Goal: Transaction & Acquisition: Purchase product/service

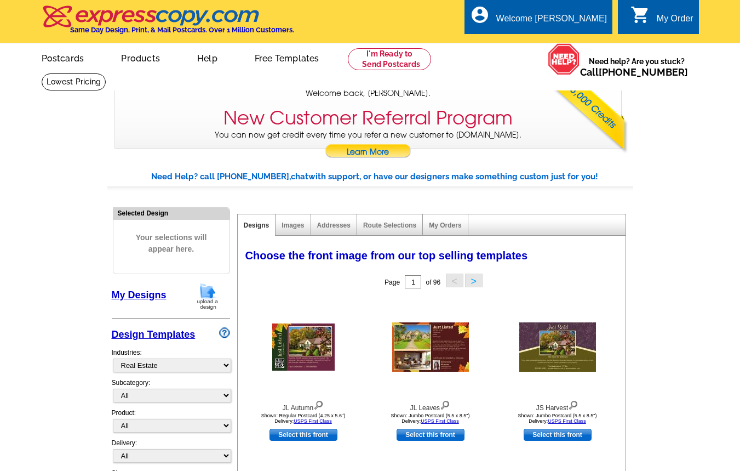
select select "785"
click at [151, 294] on link "My Designs" at bounding box center [139, 294] width 55 height 11
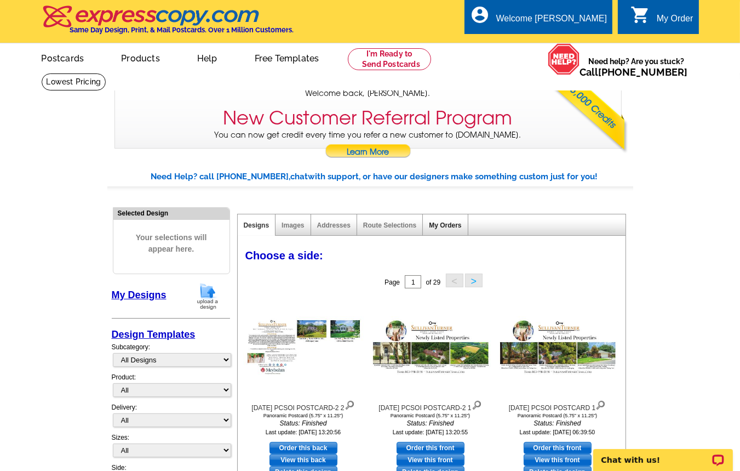
click at [450, 224] on link "My Orders" at bounding box center [445, 225] width 32 height 8
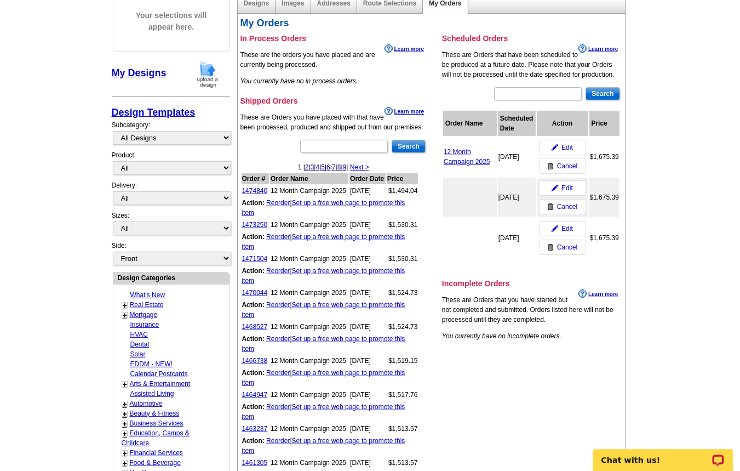
scroll to position [234, 0]
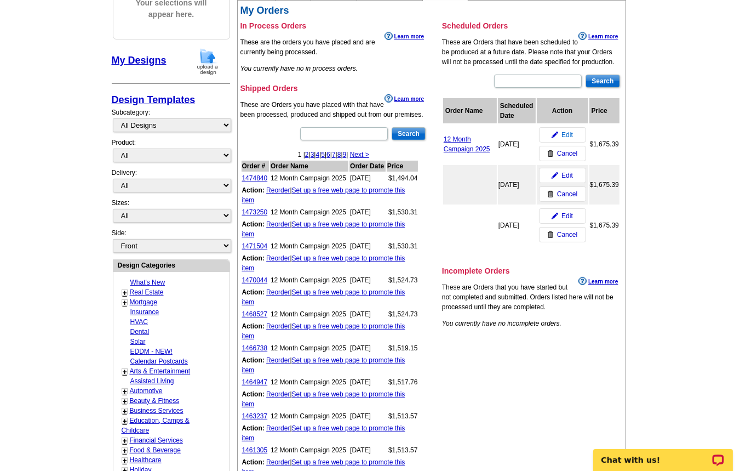
click at [568, 133] on span "Edit" at bounding box center [568, 135] width 12 height 10
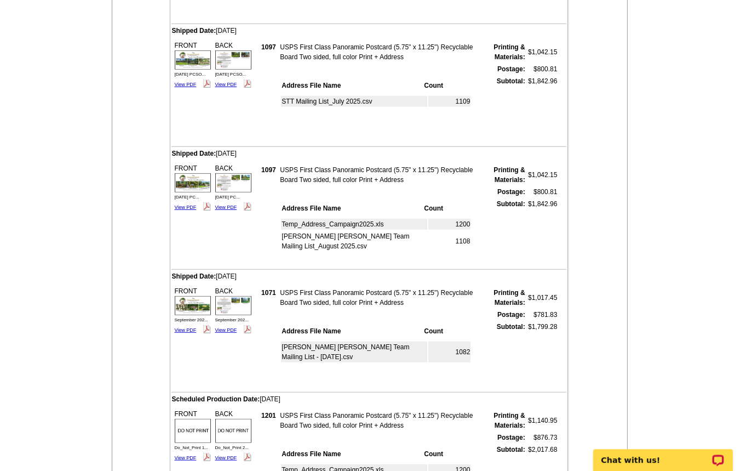
scroll to position [939, 0]
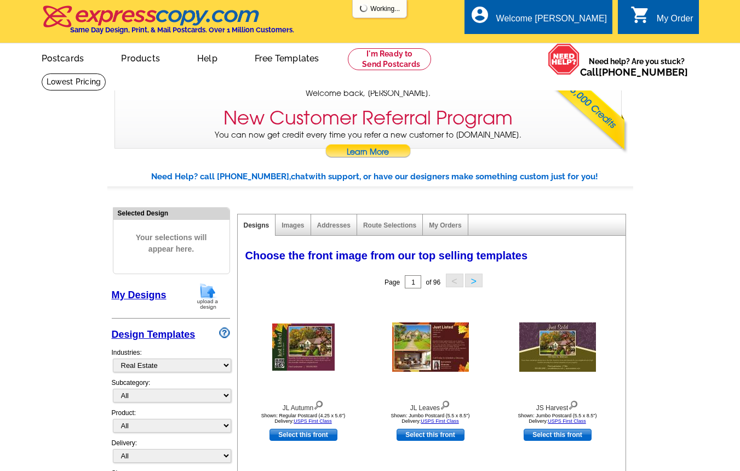
select select "785"
drag, startPoint x: 0, startPoint y: 0, endPoint x: 449, endPoint y: 225, distance: 501.7
click at [449, 225] on link "My Orders" at bounding box center [445, 225] width 32 height 8
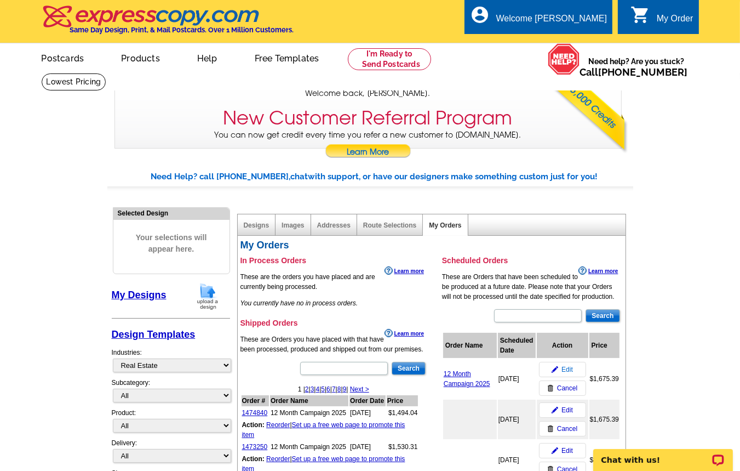
scroll to position [117, 0]
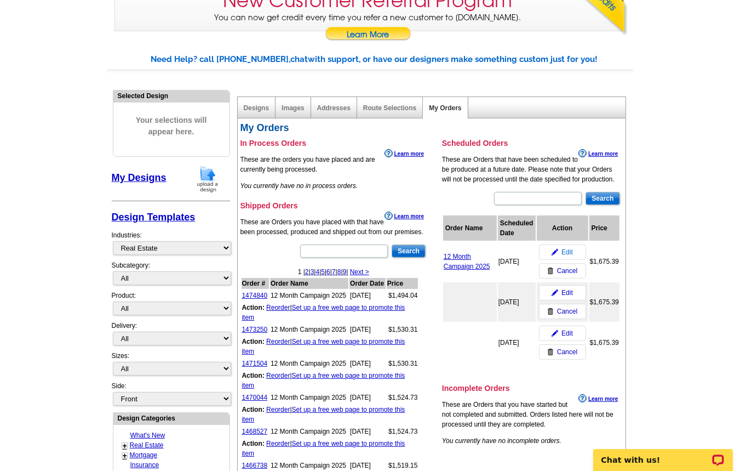
click at [570, 253] on span "Edit" at bounding box center [568, 252] width 12 height 10
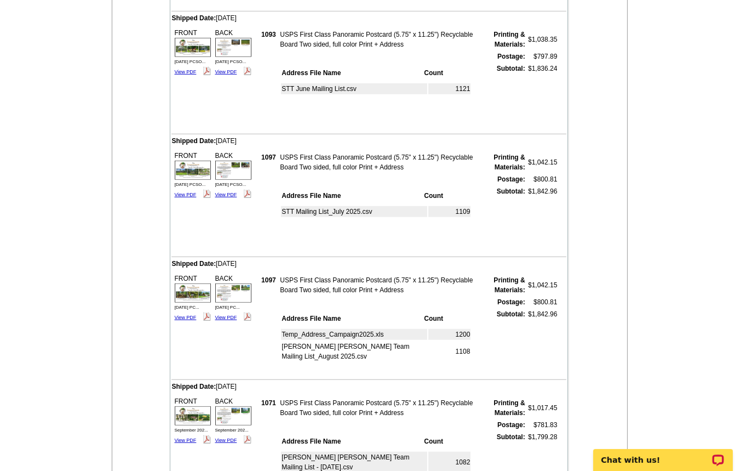
scroll to position [939, 0]
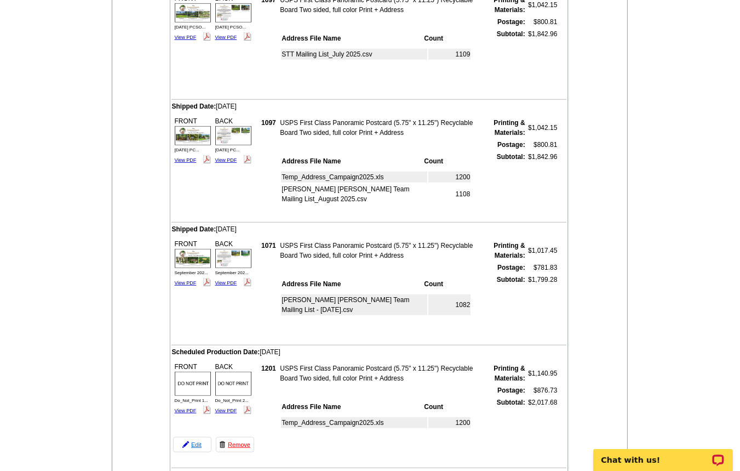
click at [199, 444] on link "Edit" at bounding box center [192, 444] width 38 height 15
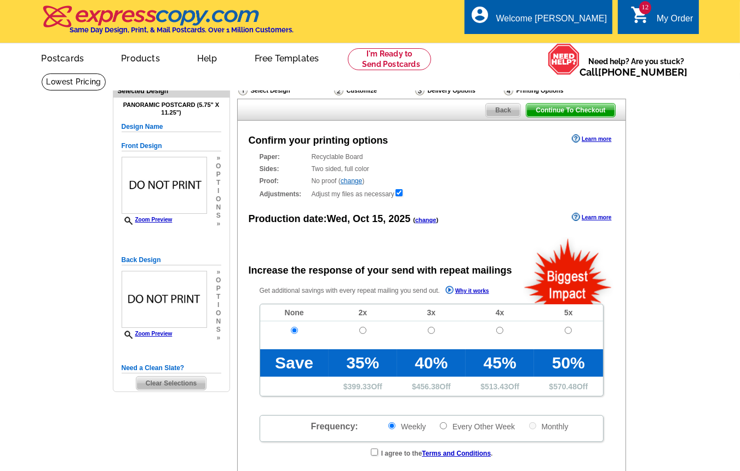
radio input "false"
click at [428, 219] on link "change" at bounding box center [425, 219] width 21 height 7
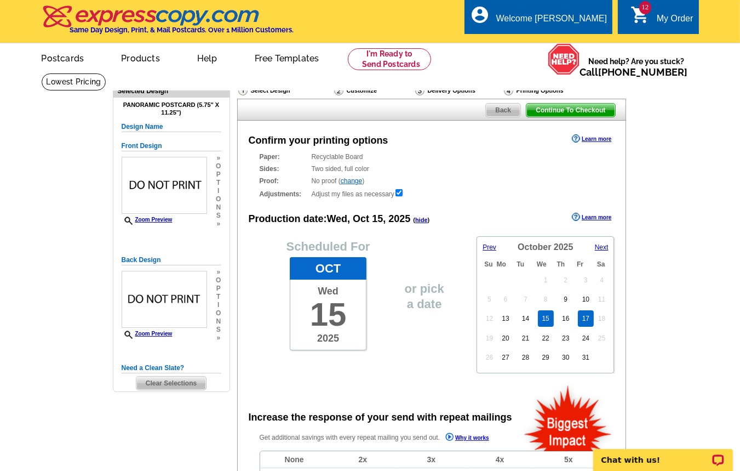
click at [589, 326] on link "17" at bounding box center [586, 318] width 16 height 16
click at [558, 107] on span "Continue To Checkout" at bounding box center [570, 110] width 88 height 13
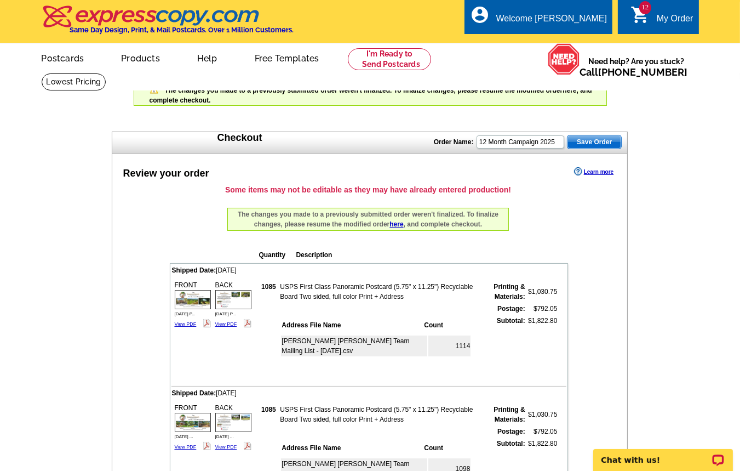
click at [396, 225] on link "here" at bounding box center [396, 224] width 14 height 8
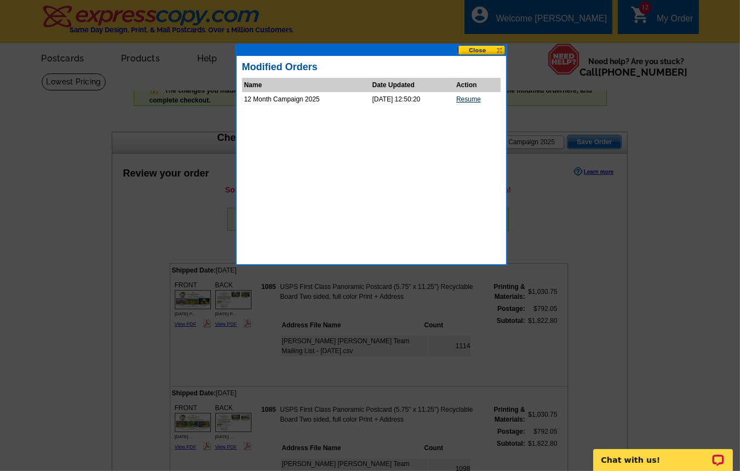
click at [473, 98] on link "Resume" at bounding box center [468, 99] width 25 height 8
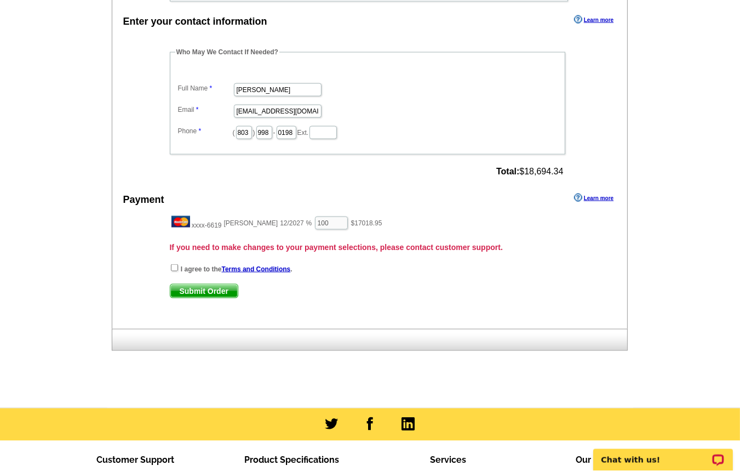
scroll to position [1820, 0]
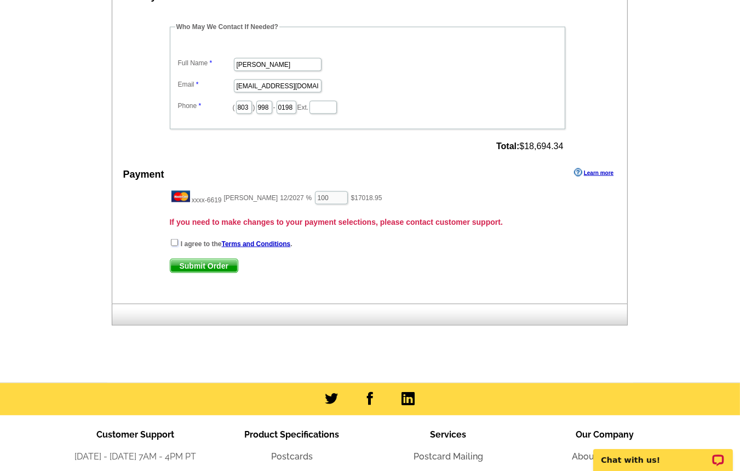
click at [175, 246] on input "checkbox" at bounding box center [174, 242] width 7 height 7
checkbox input "true"
click at [206, 270] on span "Submit Order" at bounding box center [203, 265] width 67 height 13
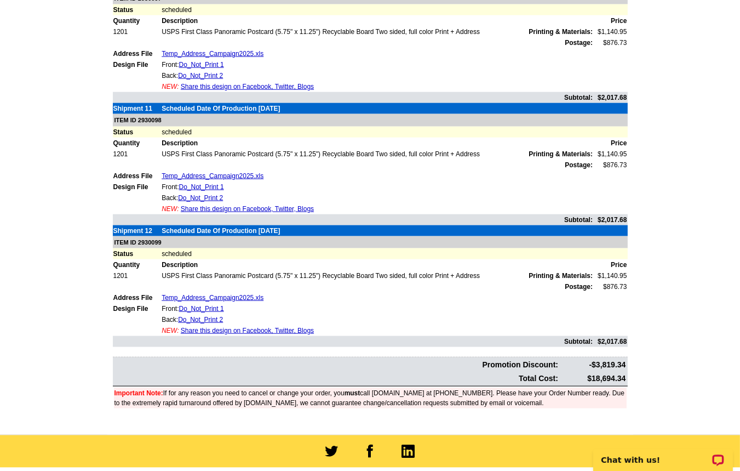
scroll to position [1409, 0]
